Goal: Navigation & Orientation: Find specific page/section

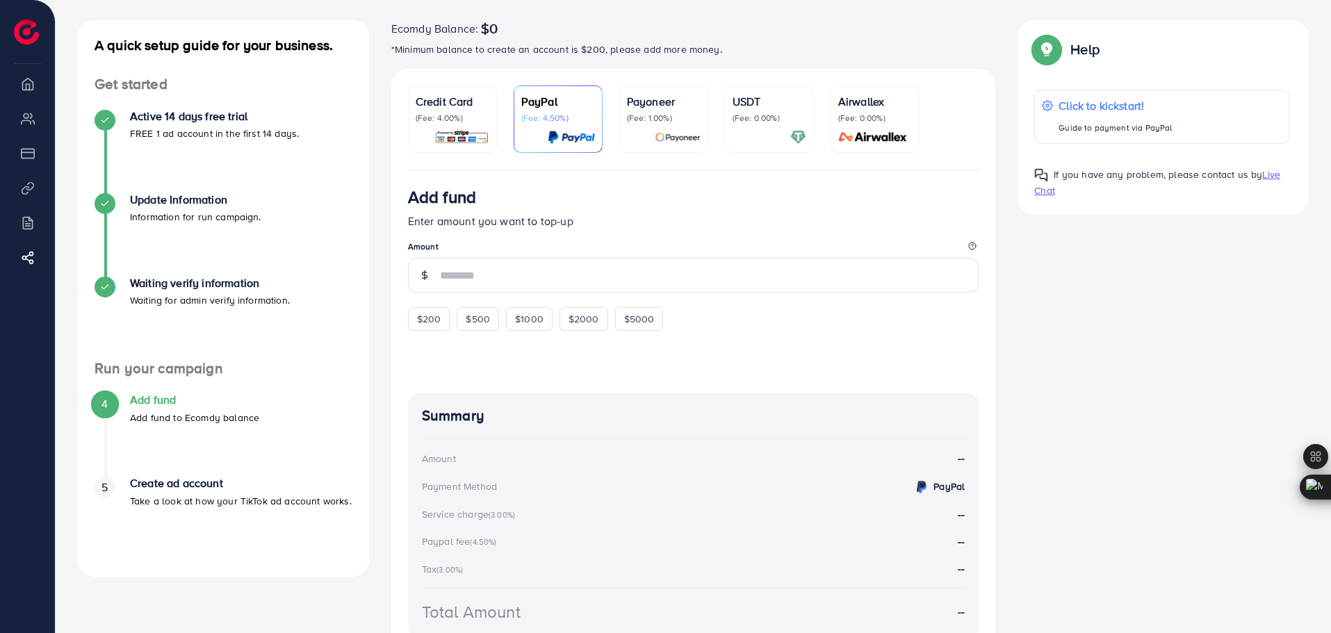
scroll to position [69, 0]
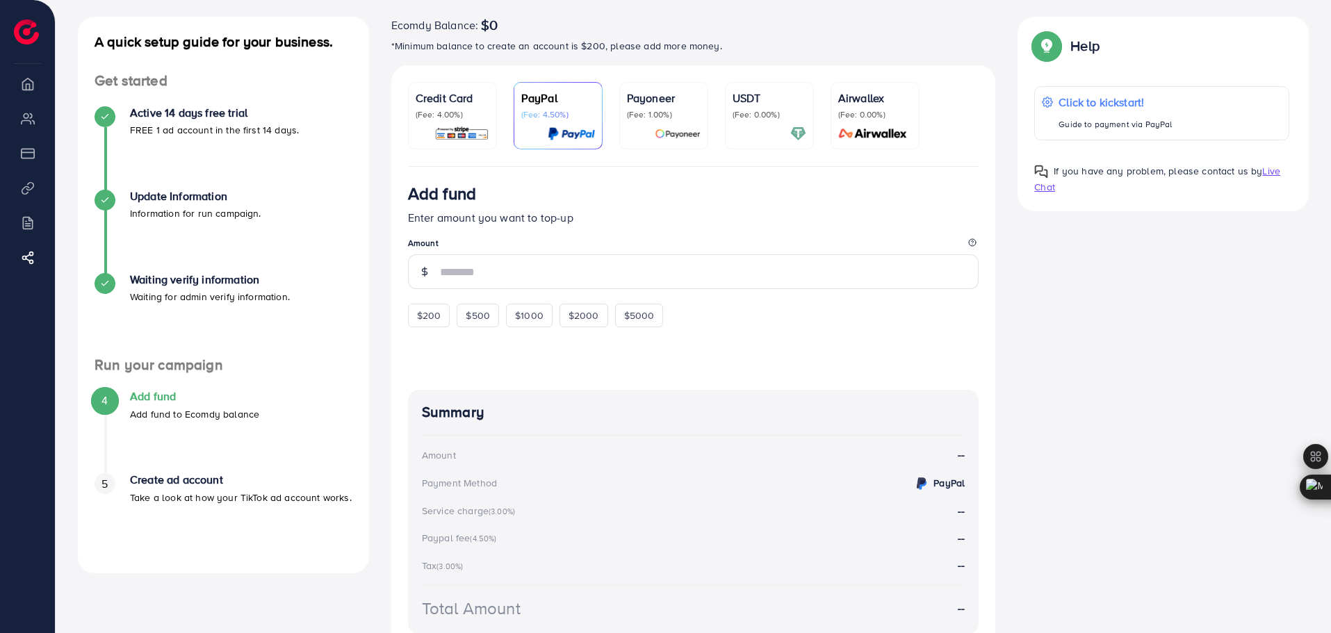
click at [31, 89] on li "Overview" at bounding box center [27, 83] width 55 height 28
click at [25, 157] on li "Payment" at bounding box center [27, 153] width 55 height 28
click at [30, 192] on li "Product Links" at bounding box center [27, 188] width 55 height 28
click at [33, 227] on li "Billing" at bounding box center [27, 222] width 55 height 28
click at [27, 261] on icon at bounding box center [31, 258] width 14 height 14
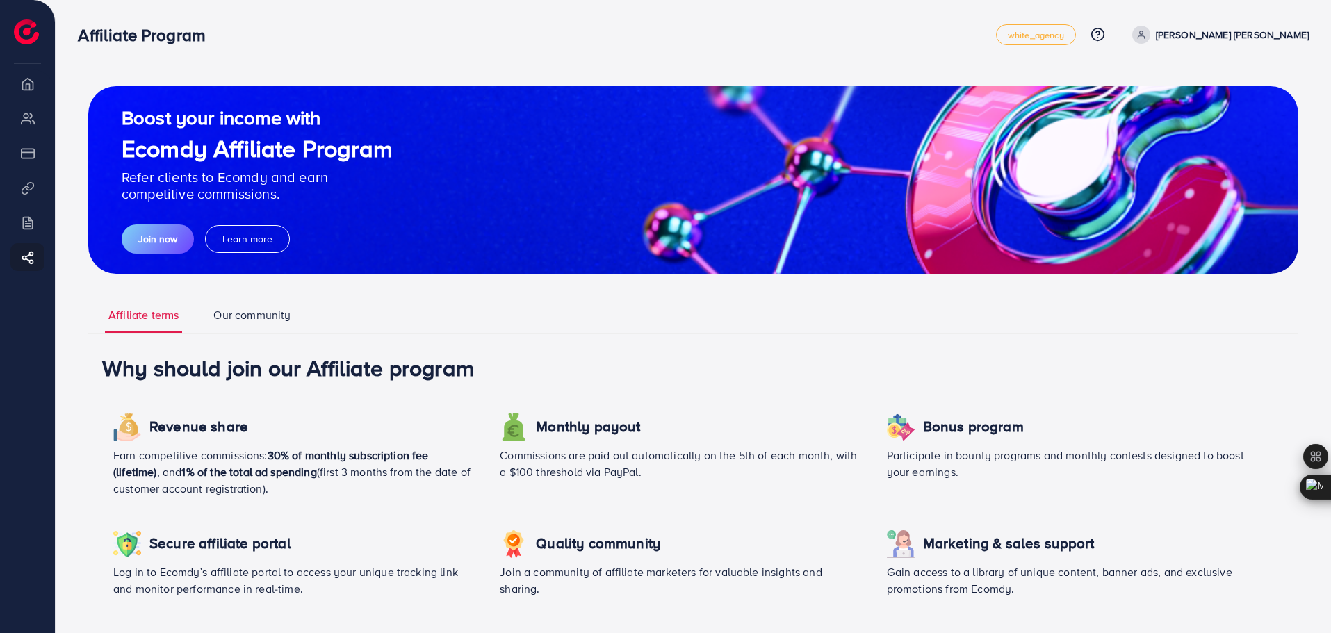
click at [31, 228] on li "Billing" at bounding box center [27, 222] width 55 height 28
click at [24, 194] on li "Product Links" at bounding box center [27, 188] width 55 height 28
click at [28, 151] on li "Payment" at bounding box center [27, 153] width 55 height 28
click at [29, 26] on img at bounding box center [26, 31] width 25 height 25
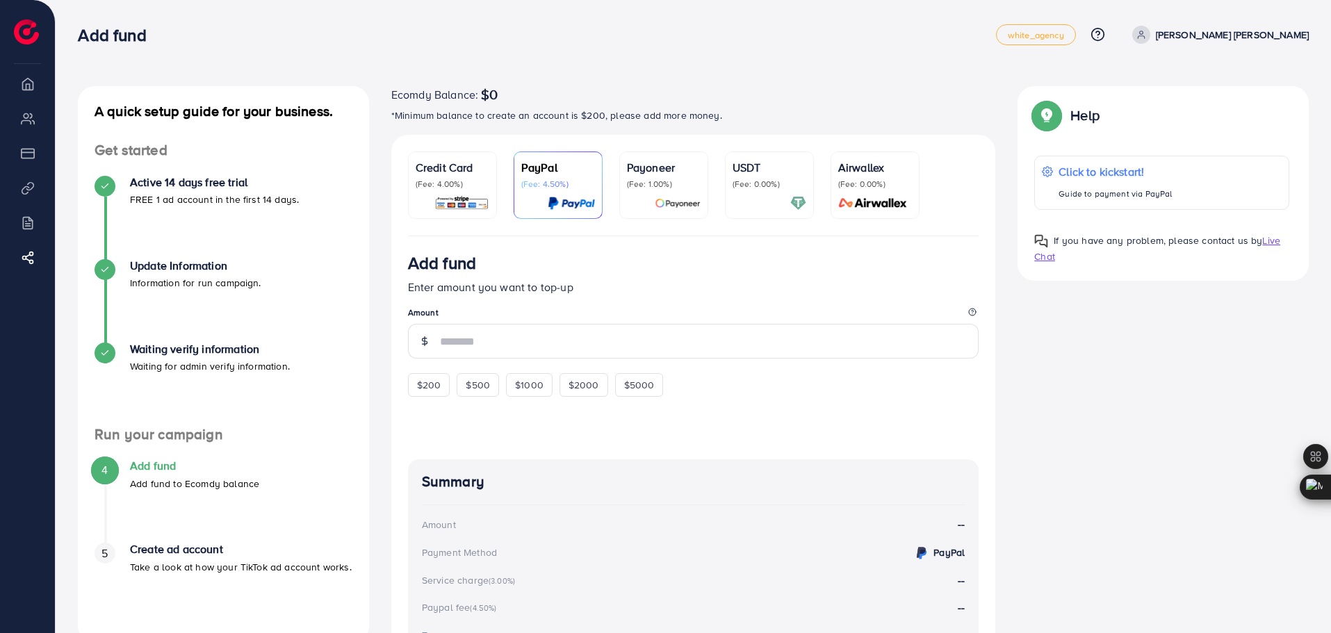
click at [764, 201] on div at bounding box center [769, 203] width 74 height 16
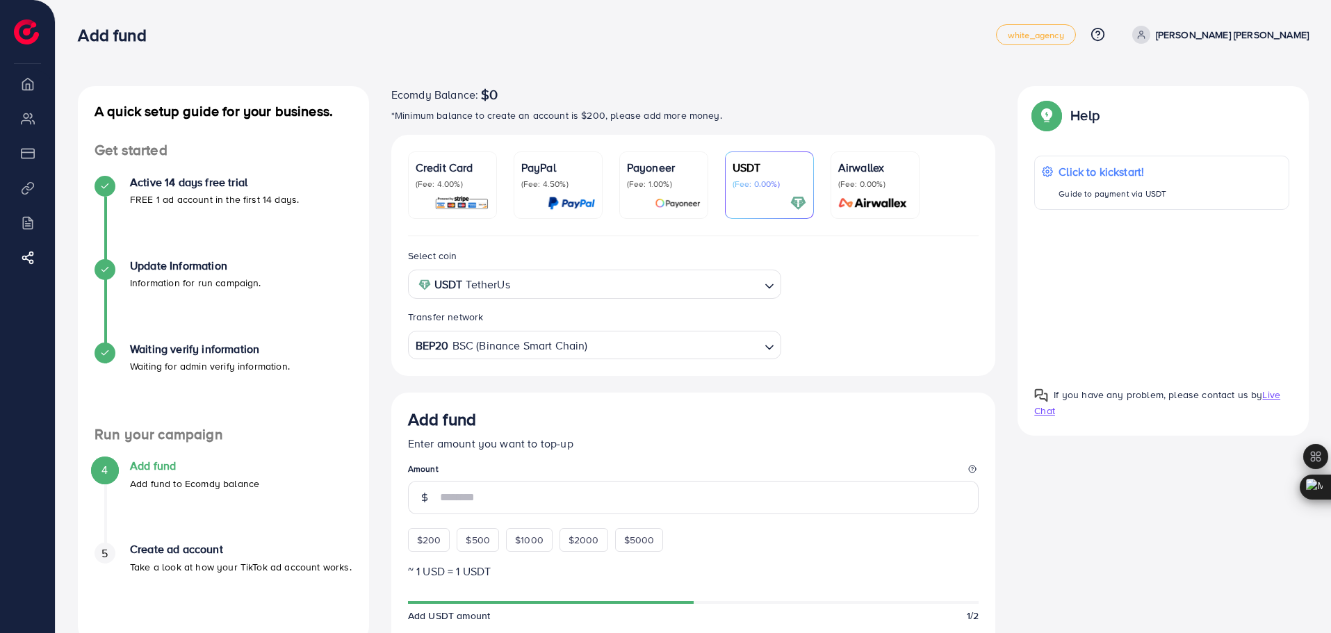
click at [895, 186] on p "(Fee: 0.00%)" at bounding box center [875, 184] width 74 height 11
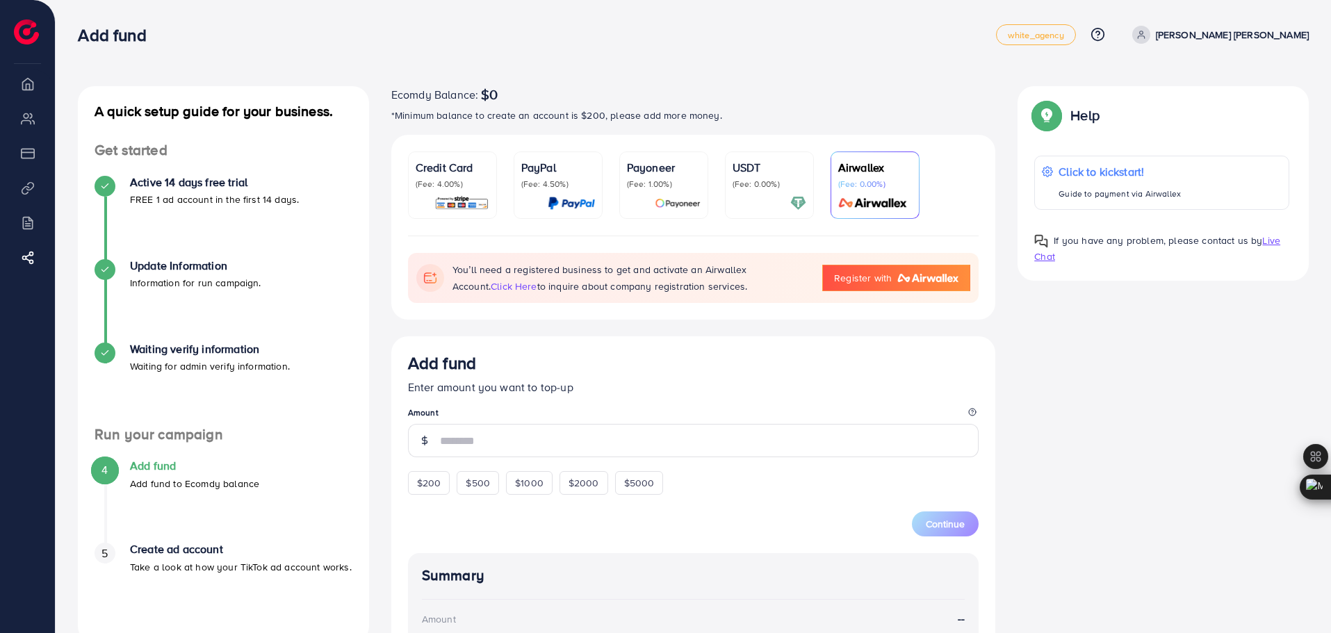
click at [1069, 363] on div "A quick setup guide for your business. Get started Active 14 days free trial FR…" at bounding box center [693, 496] width 1253 height 820
click at [763, 194] on div "USDT (Fee: 0.00%)" at bounding box center [769, 185] width 74 height 52
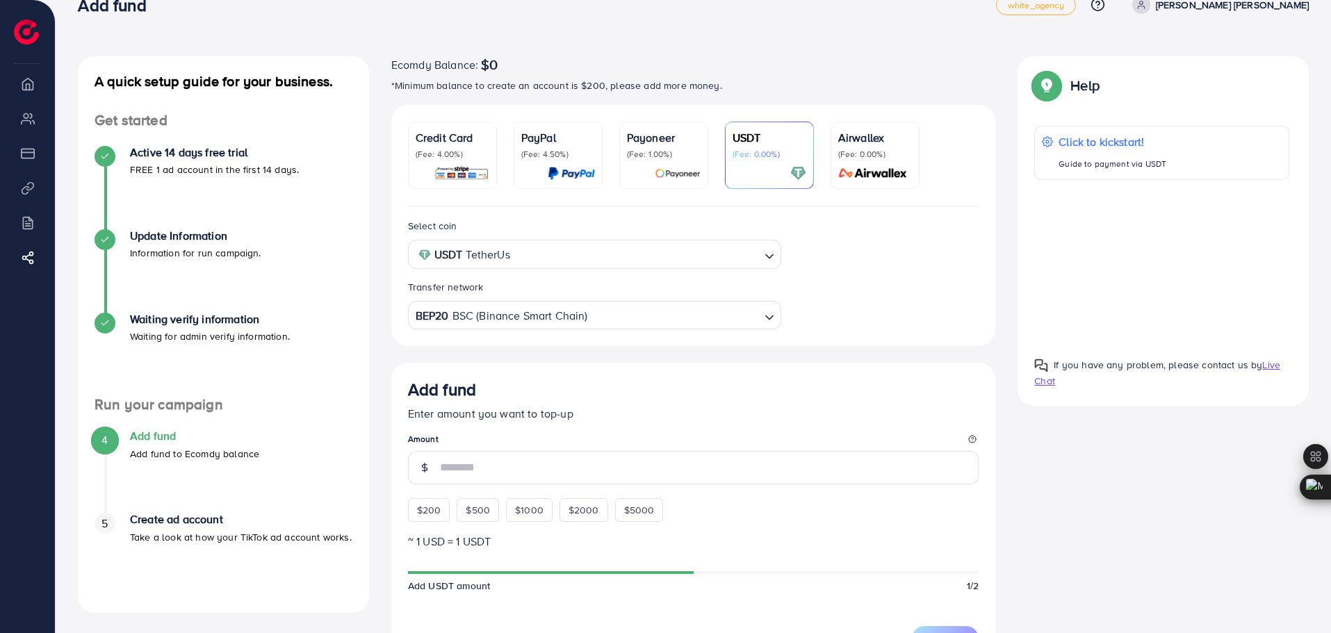
scroll to position [69, 0]
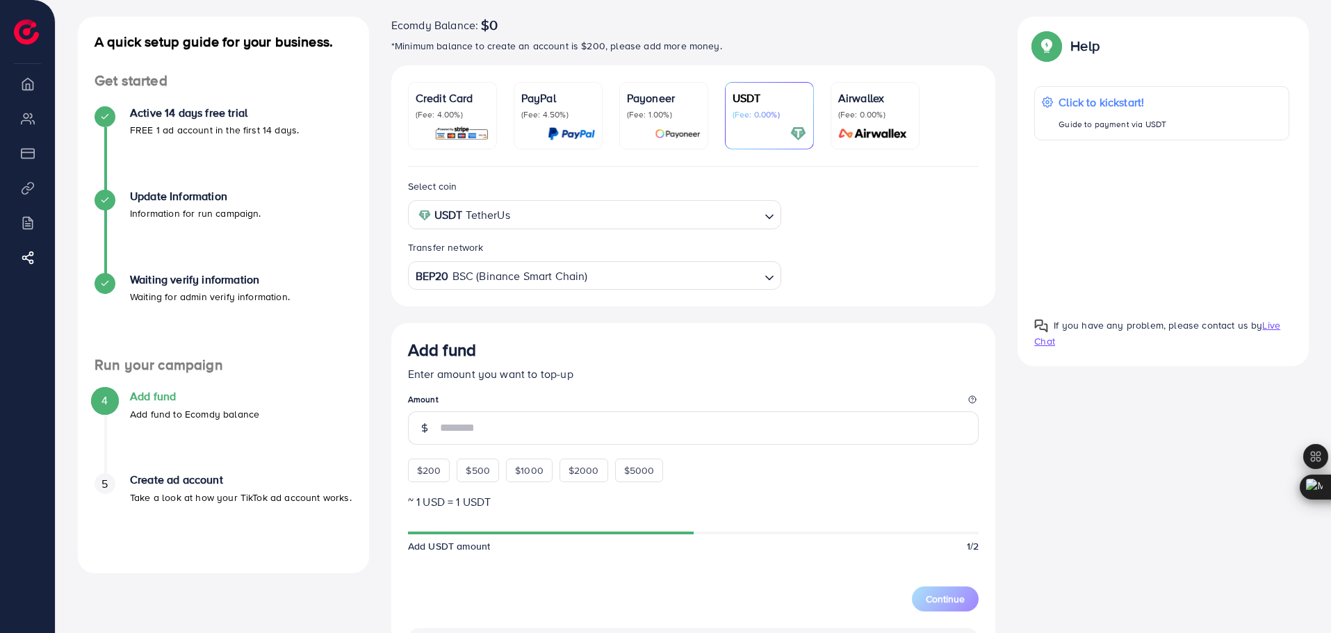
click at [472, 115] on p "(Fee: 4.00%)" at bounding box center [453, 114] width 74 height 11
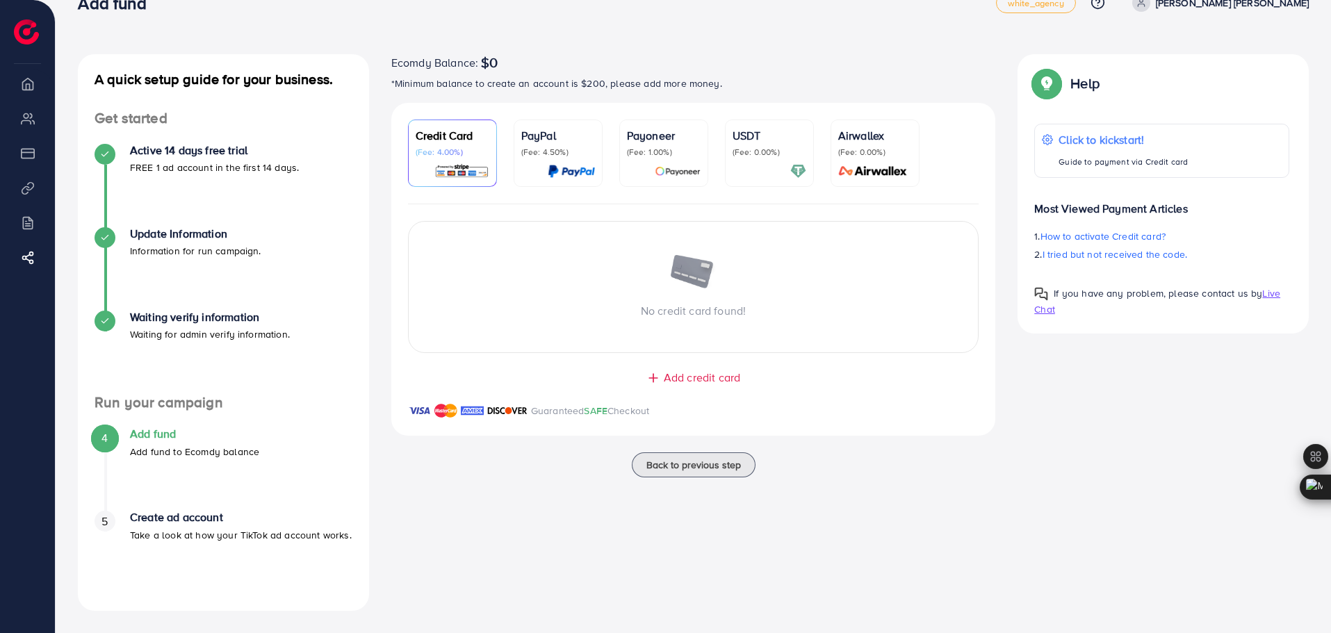
click at [758, 156] on p "(Fee: 0.00%)" at bounding box center [769, 152] width 74 height 11
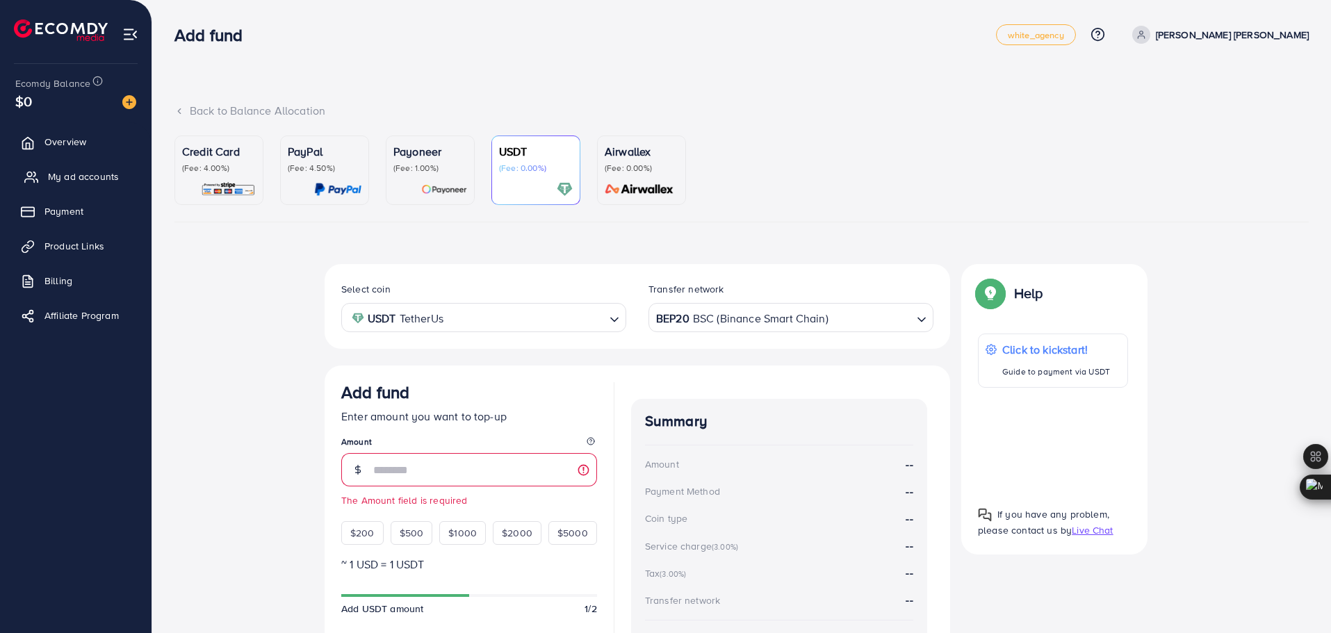
click at [93, 175] on span "My ad accounts" at bounding box center [83, 177] width 71 height 14
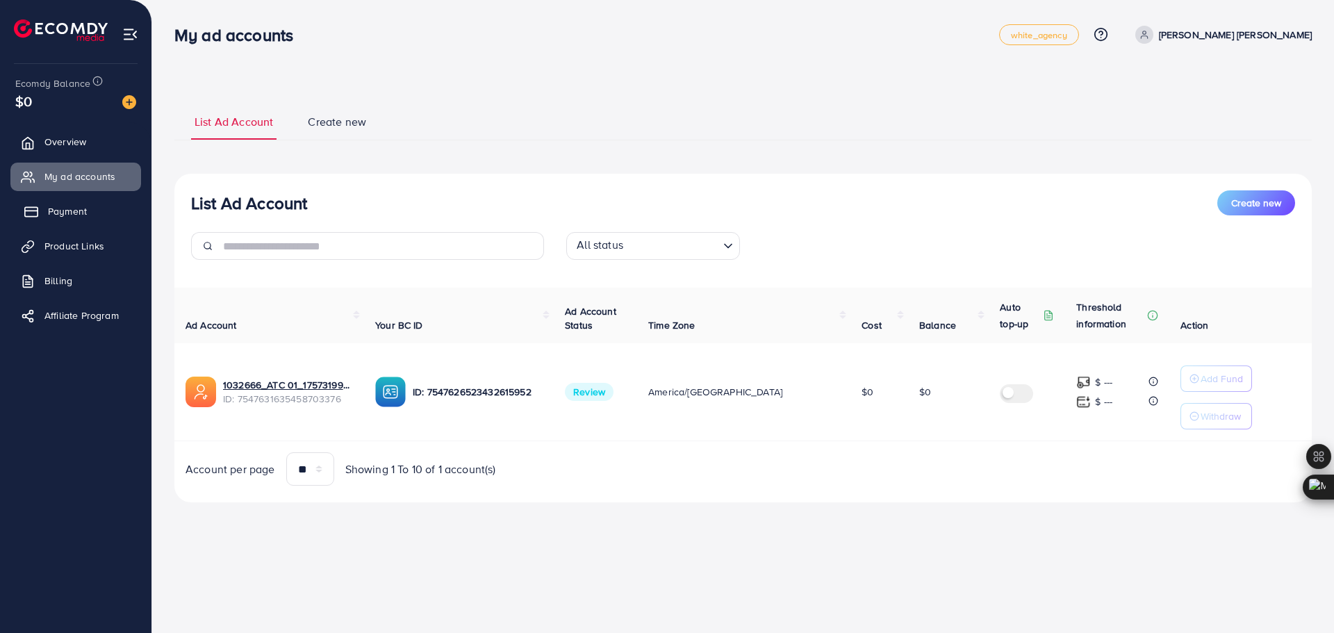
click at [96, 206] on link "Payment" at bounding box center [75, 211] width 131 height 28
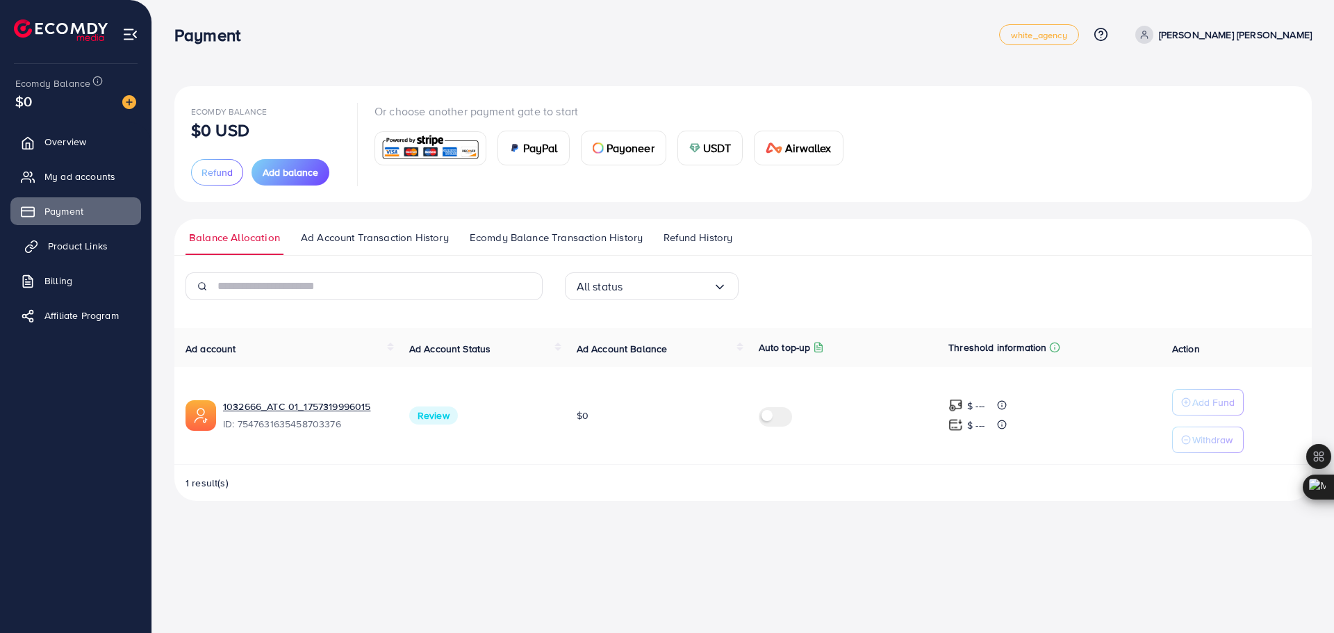
click at [88, 241] on span "Product Links" at bounding box center [78, 246] width 60 height 14
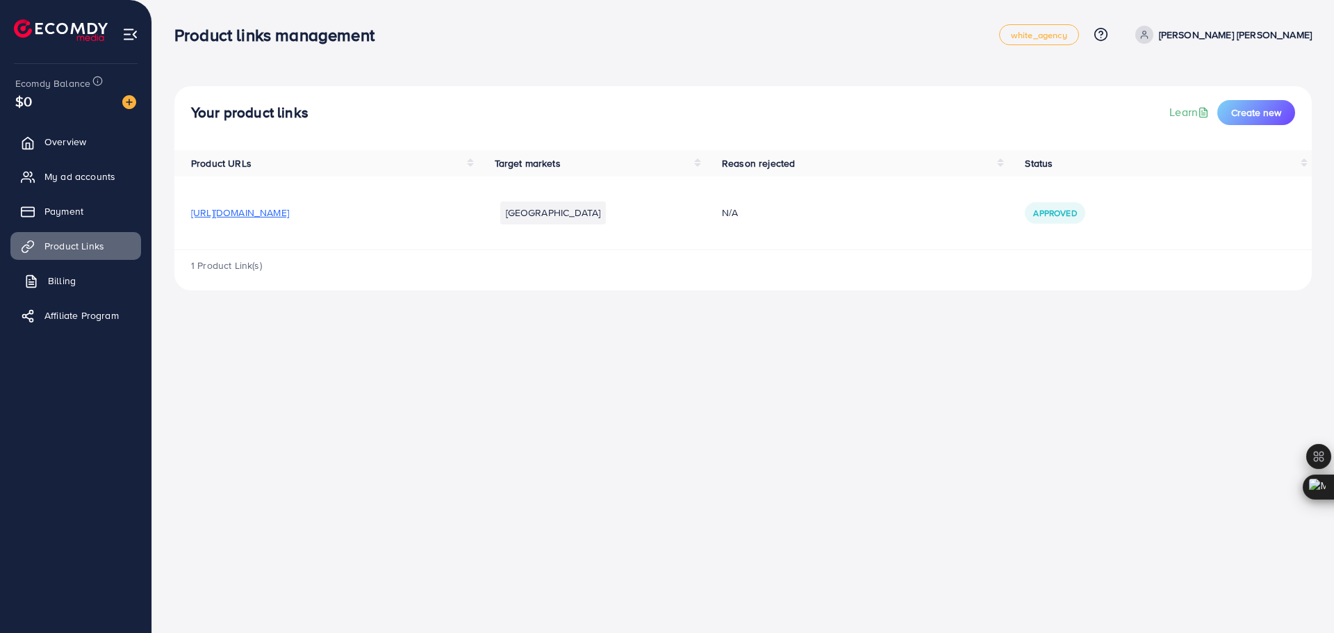
click at [53, 281] on span "Billing" at bounding box center [62, 281] width 28 height 14
